Goal: Task Accomplishment & Management: Complete application form

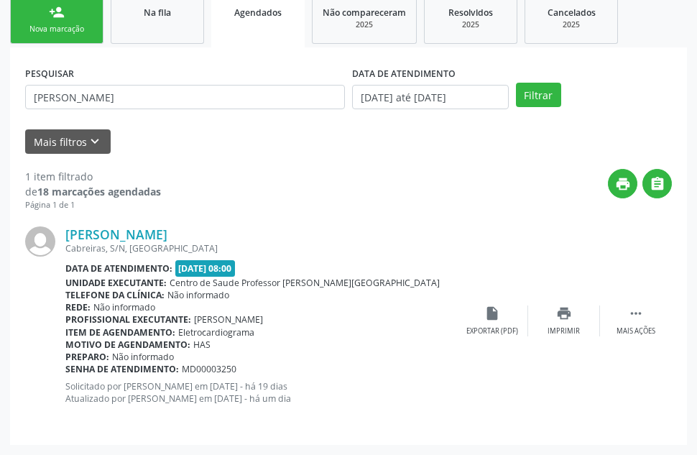
scroll to position [239, 0]
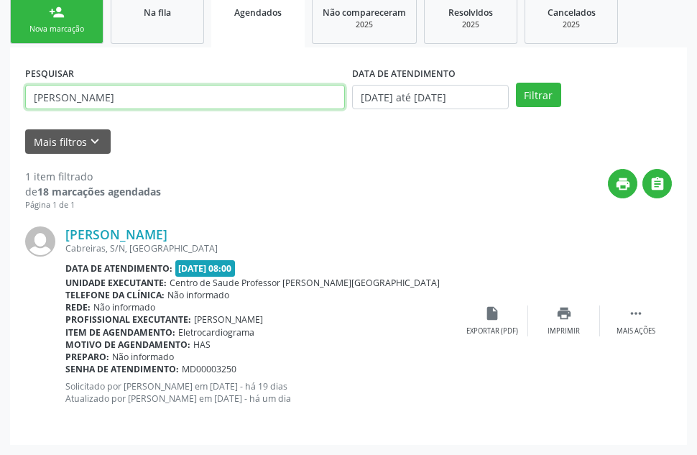
drag, startPoint x: 71, startPoint y: 100, endPoint x: 0, endPoint y: 82, distance: 73.3
click at [0, 82] on div "Acompanhamento Acompanhe a situação das marcações correntes e finalizadas Relat…" at bounding box center [348, 157] width 697 height 595
click at [516, 83] on button "Filtrar" at bounding box center [538, 95] width 45 height 24
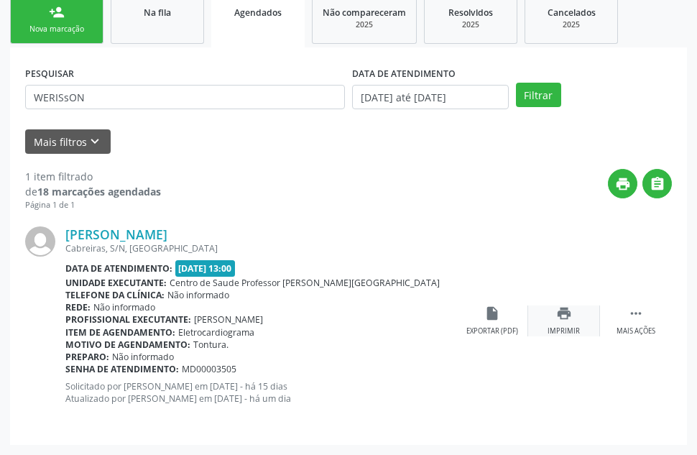
click at [560, 311] on icon "print" at bounding box center [564, 313] width 16 height 16
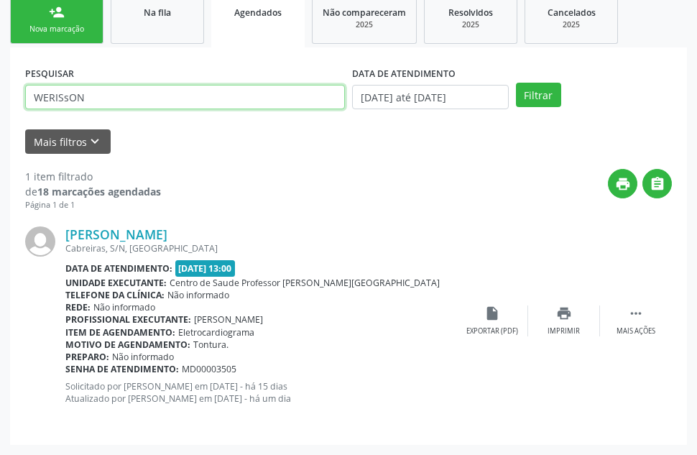
click at [71, 101] on input "WERISsON" at bounding box center [185, 97] width 320 height 24
click at [516, 83] on button "Filtrar" at bounding box center [538, 95] width 45 height 24
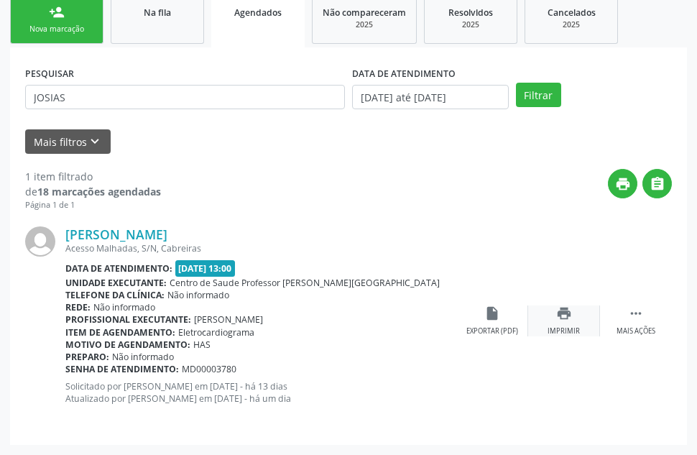
click at [570, 320] on icon "print" at bounding box center [564, 313] width 16 height 16
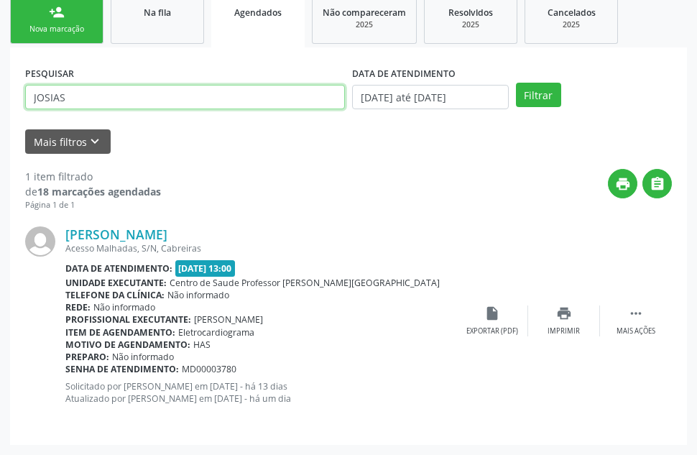
click at [54, 101] on input "JOSIAS" at bounding box center [185, 97] width 320 height 24
click at [516, 83] on button "Filtrar" at bounding box center [538, 95] width 45 height 24
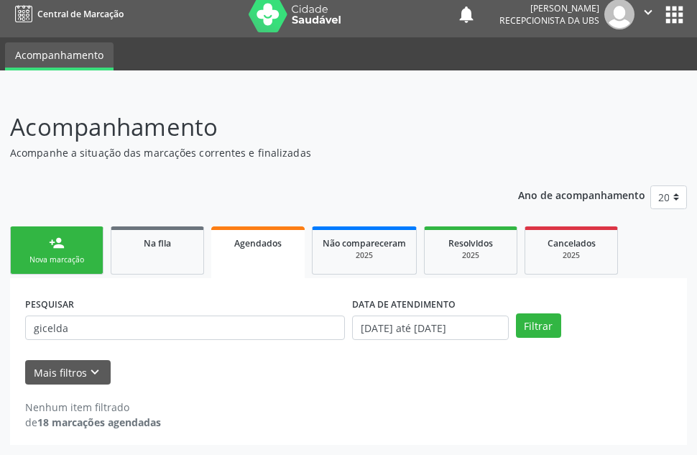
scroll to position [9, 0]
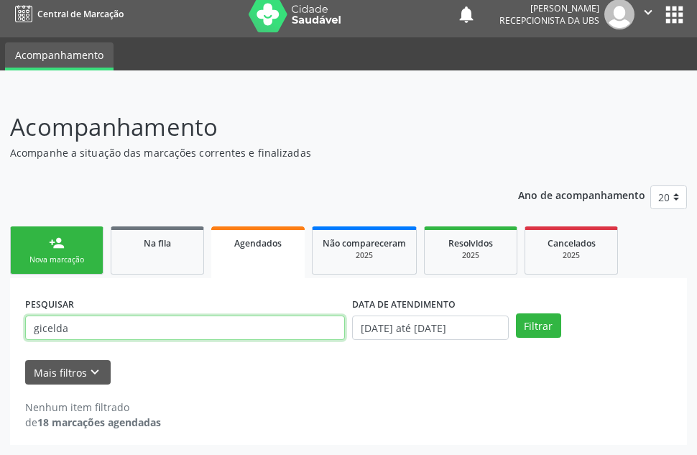
click at [98, 331] on input "gicelda" at bounding box center [185, 327] width 320 height 24
click at [516, 313] on button "Filtrar" at bounding box center [538, 325] width 45 height 24
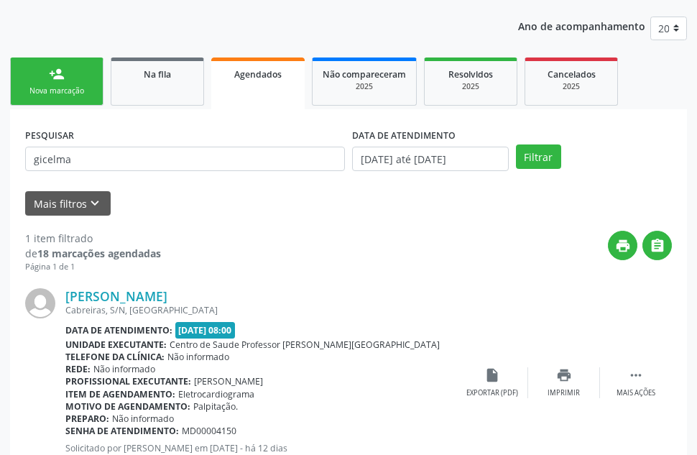
scroll to position [239, 0]
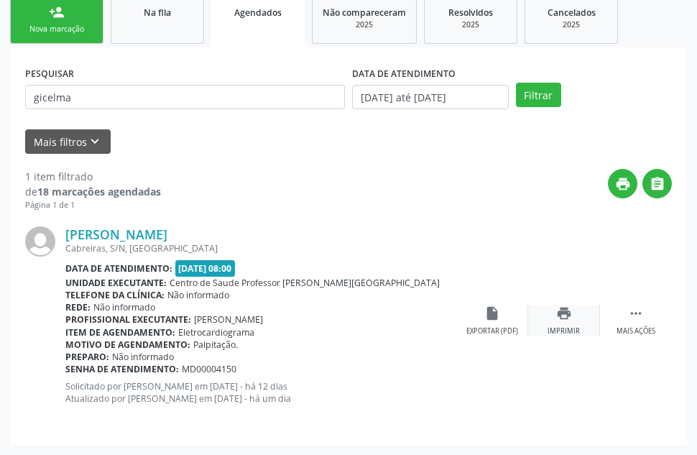
click at [557, 315] on icon "print" at bounding box center [564, 313] width 16 height 16
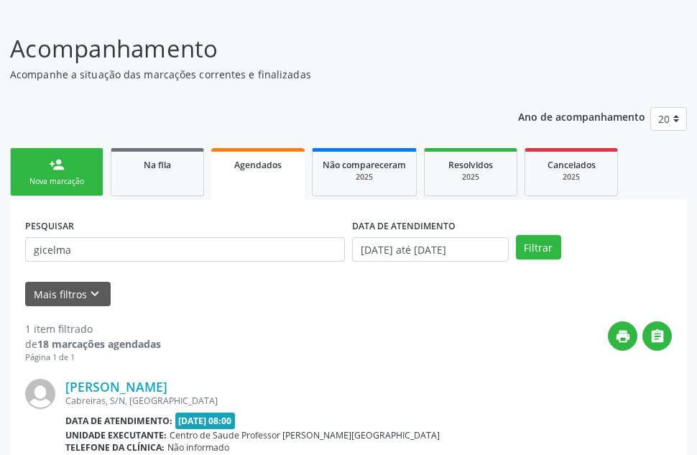
scroll to position [86, 0]
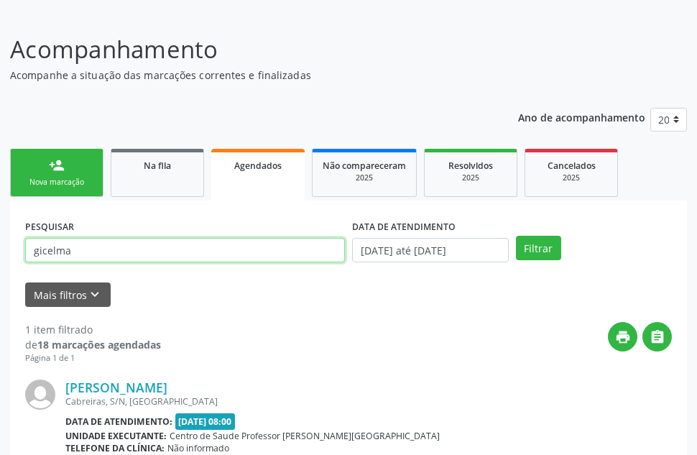
drag, startPoint x: 81, startPoint y: 255, endPoint x: 0, endPoint y: 249, distance: 81.4
click at [0, 249] on div "Acompanhamento Acompanhe a situação das marcações correntes e finalizadas Relat…" at bounding box center [348, 310] width 697 height 595
type input "[PERSON_NAME]"
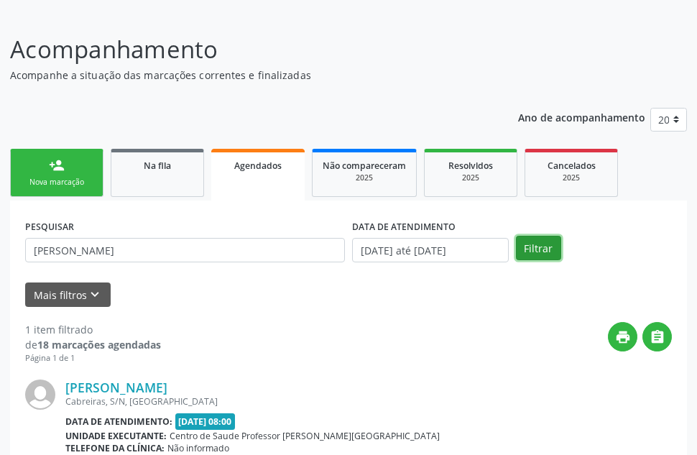
click at [539, 244] on button "Filtrar" at bounding box center [538, 248] width 45 height 24
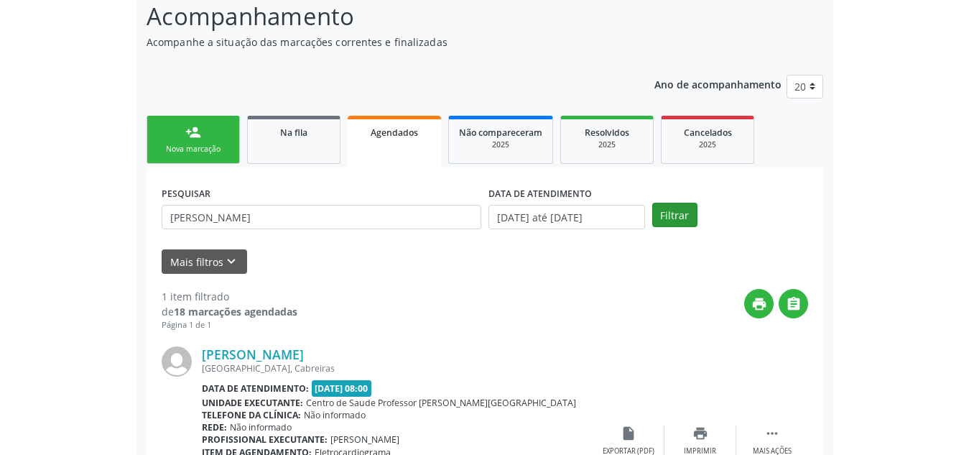
scroll to position [239, 0]
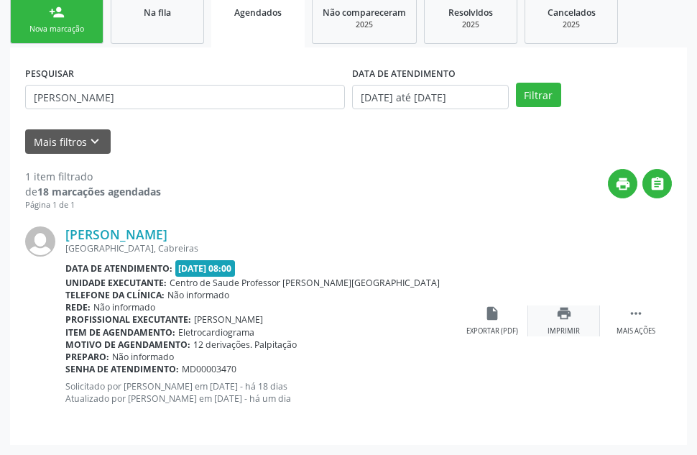
click at [561, 323] on div "print Imprimir" at bounding box center [564, 320] width 72 height 31
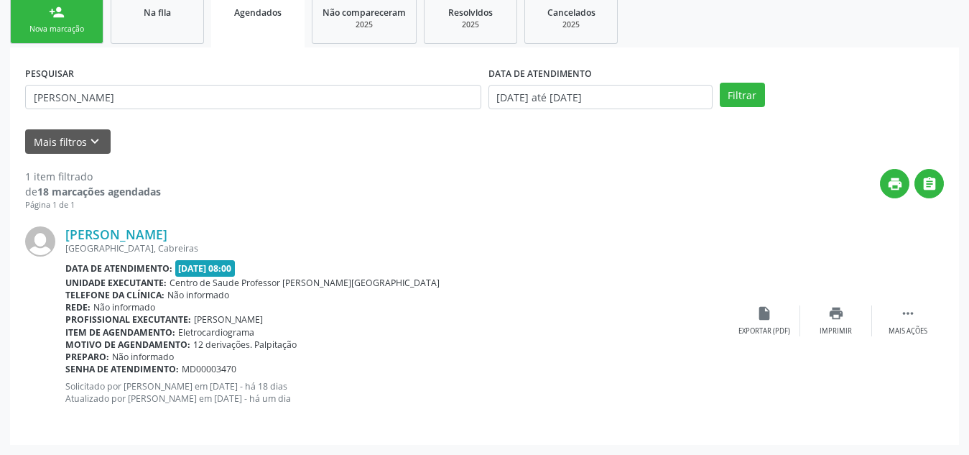
scroll to position [218, 0]
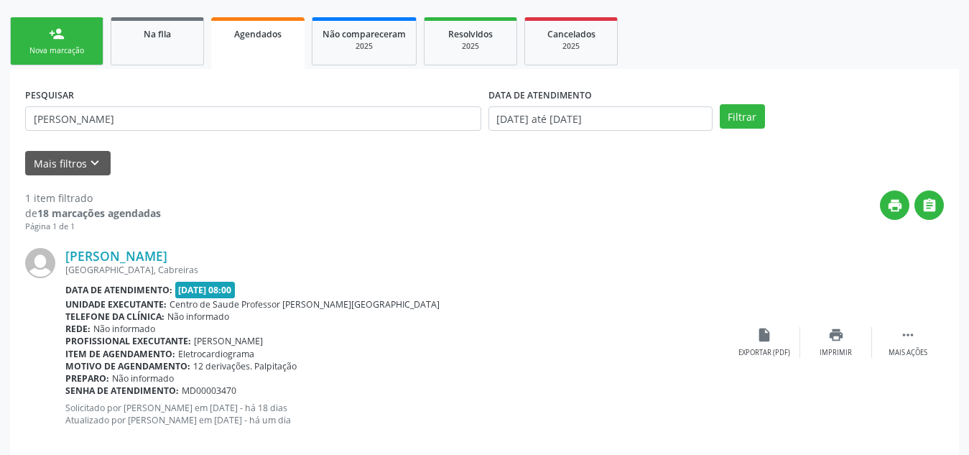
click at [34, 42] on link "person_add Nova marcação" at bounding box center [56, 41] width 93 height 48
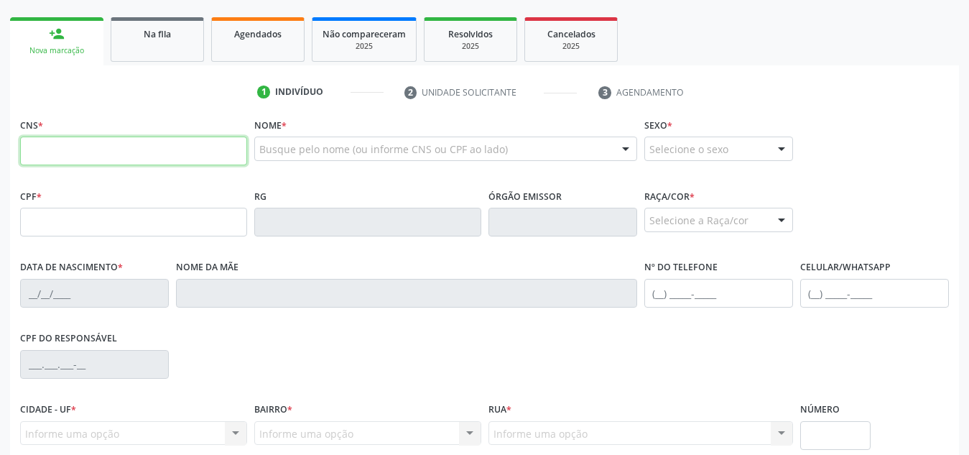
click at [129, 151] on input "text" at bounding box center [133, 150] width 227 height 29
paste input "700 4024 8119 5044"
type input "700 4024 8119 5044"
type input "327.763.758-16"
type input "[DATE]"
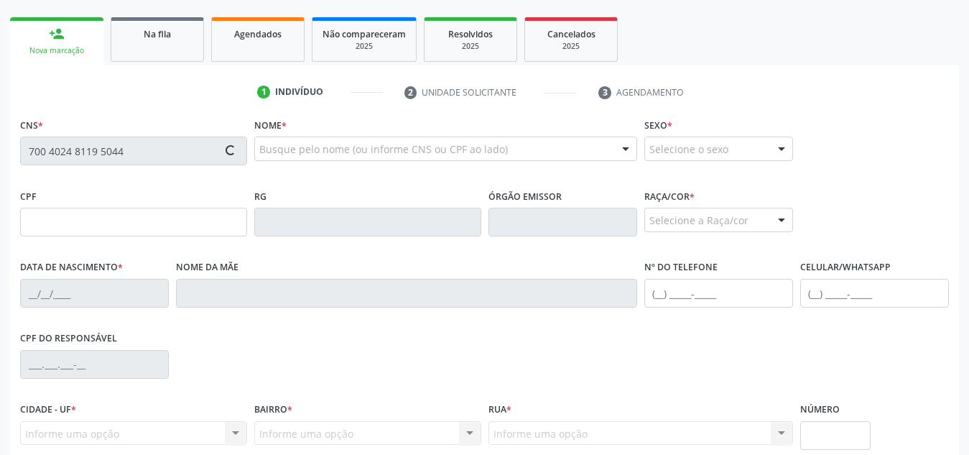
type input "[PERSON_NAME]"
type input "[PHONE_NUMBER]"
type input "S/N"
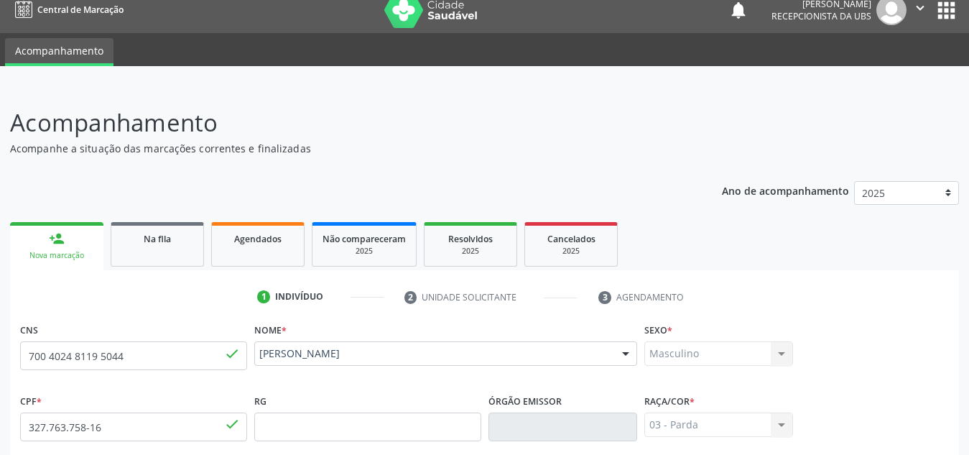
scroll to position [12, 0]
